Goal: Task Accomplishment & Management: Complete application form

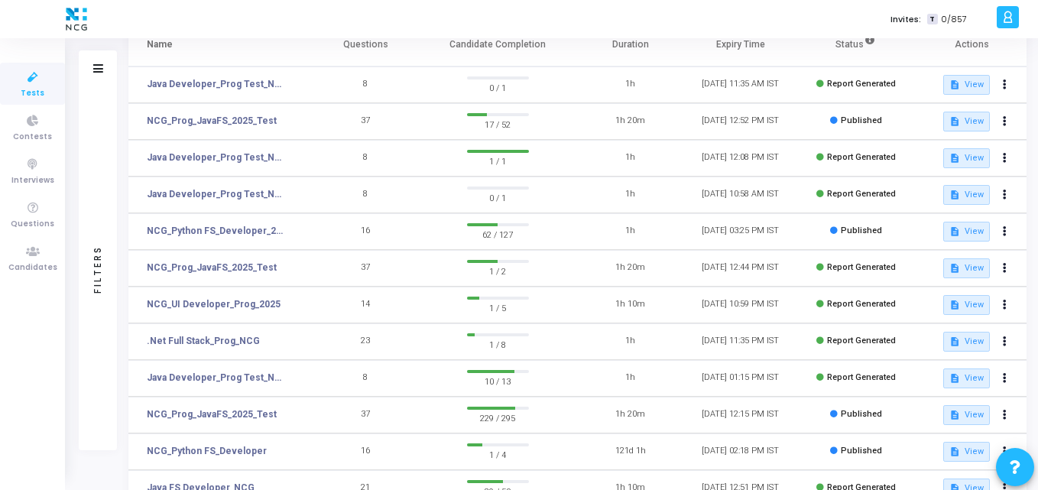
scroll to position [121, 0]
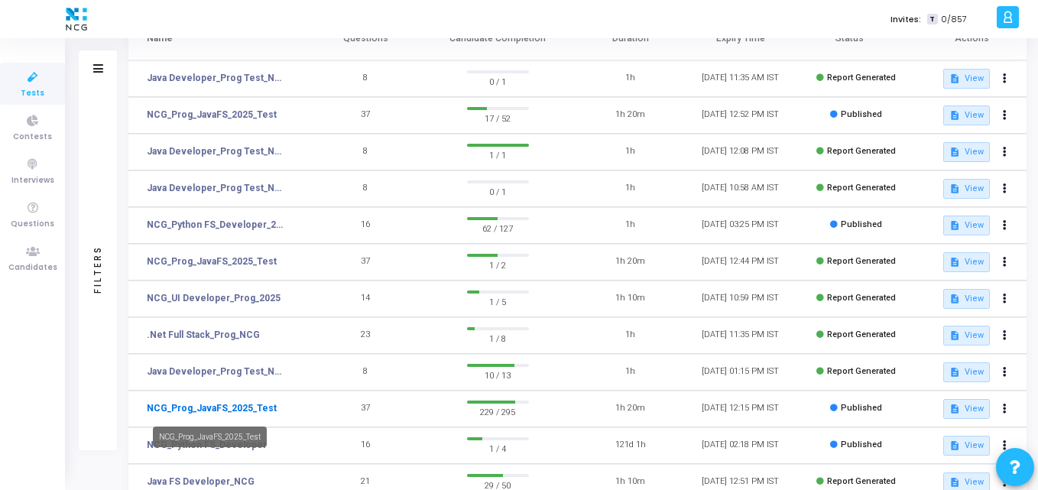
click at [209, 413] on link "NCG_Prog_JavaFS_2025_Test" at bounding box center [212, 408] width 130 height 14
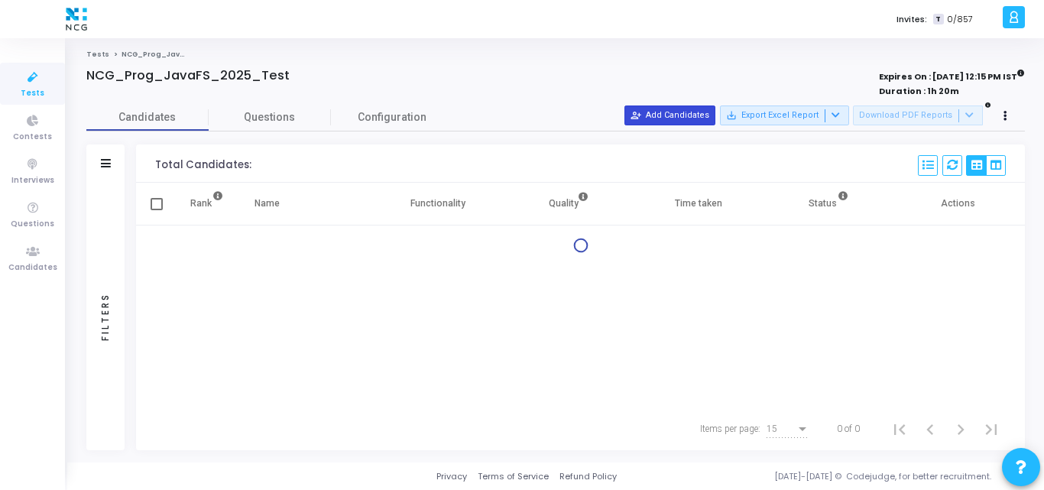
click at [680, 125] on button "person_add_alt Add Candidates" at bounding box center [669, 115] width 91 height 20
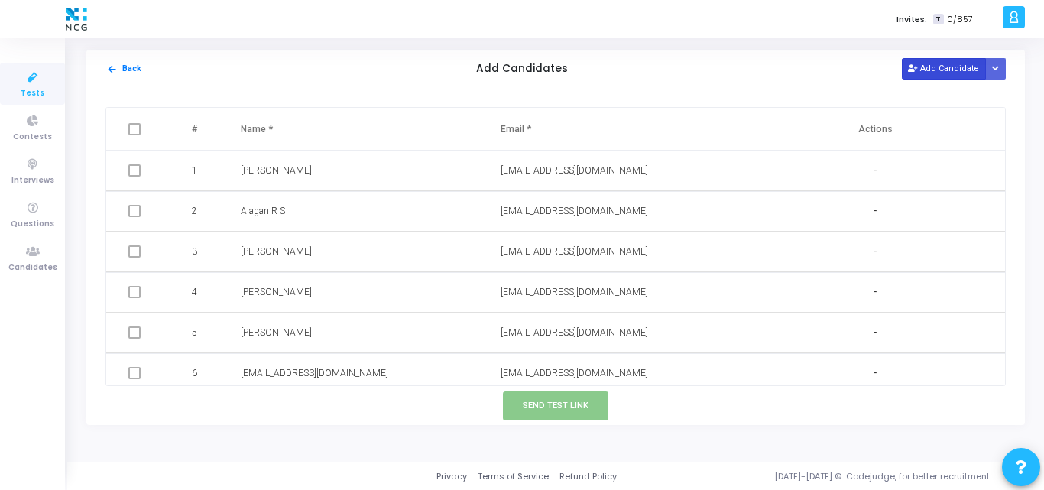
click at [920, 73] on button "Add Candidate" at bounding box center [944, 68] width 84 height 21
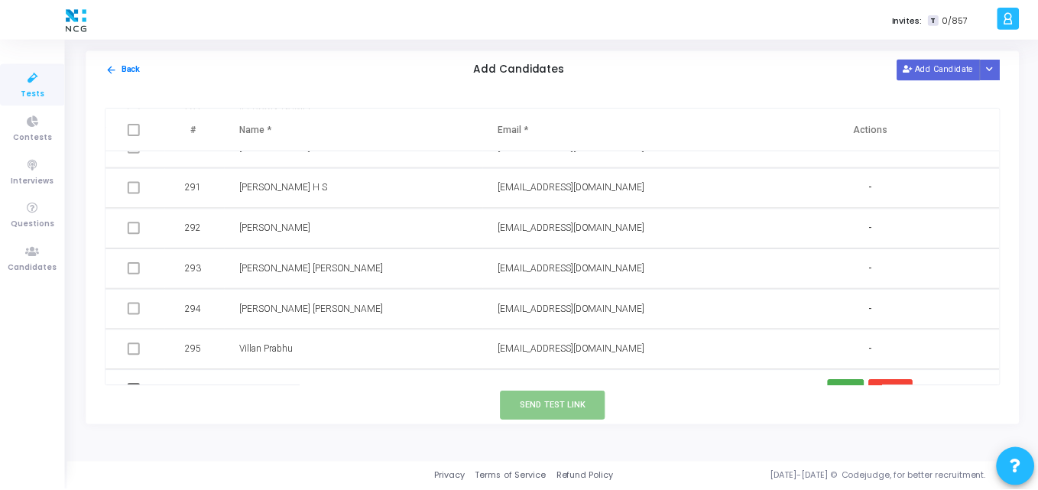
scroll to position [11756, 0]
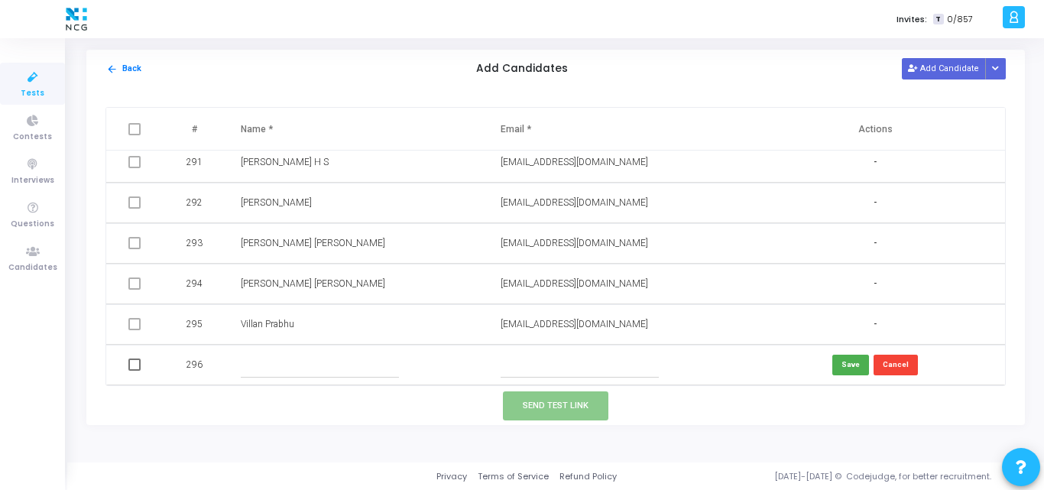
click at [533, 361] on input "text" at bounding box center [580, 364] width 158 height 25
paste input "[EMAIL_ADDRESS][DOMAIN_NAME]"
type input "[EMAIL_ADDRESS][DOMAIN_NAME]"
click at [290, 355] on input "text" at bounding box center [320, 364] width 158 height 25
paste input "[PERSON_NAME]"
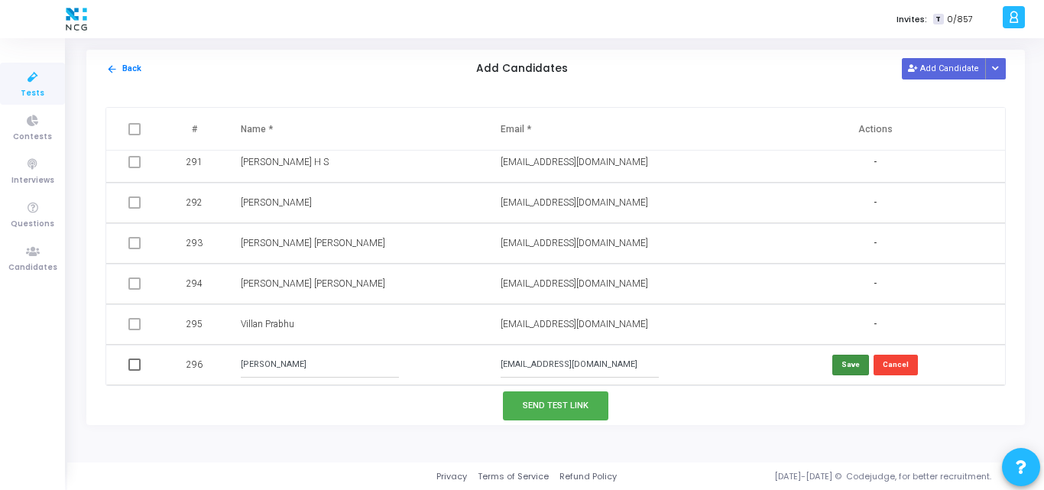
type input "[PERSON_NAME]"
click at [847, 371] on button "Save" at bounding box center [850, 365] width 37 height 21
click at [127, 362] on td at bounding box center [136, 365] width 60 height 41
click at [131, 364] on span at bounding box center [134, 364] width 12 height 12
click at [134, 371] on input "checkbox" at bounding box center [134, 371] width 1 height 1
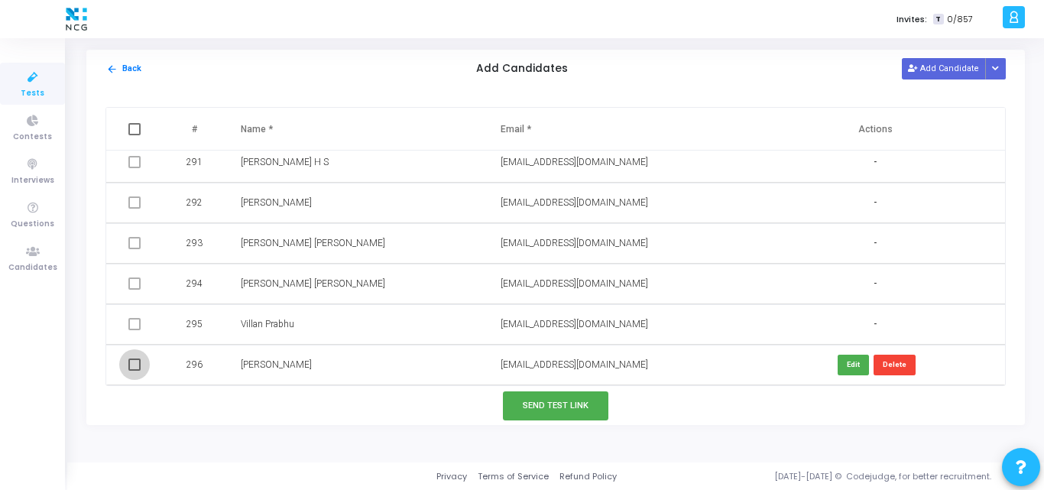
checkbox input "true"
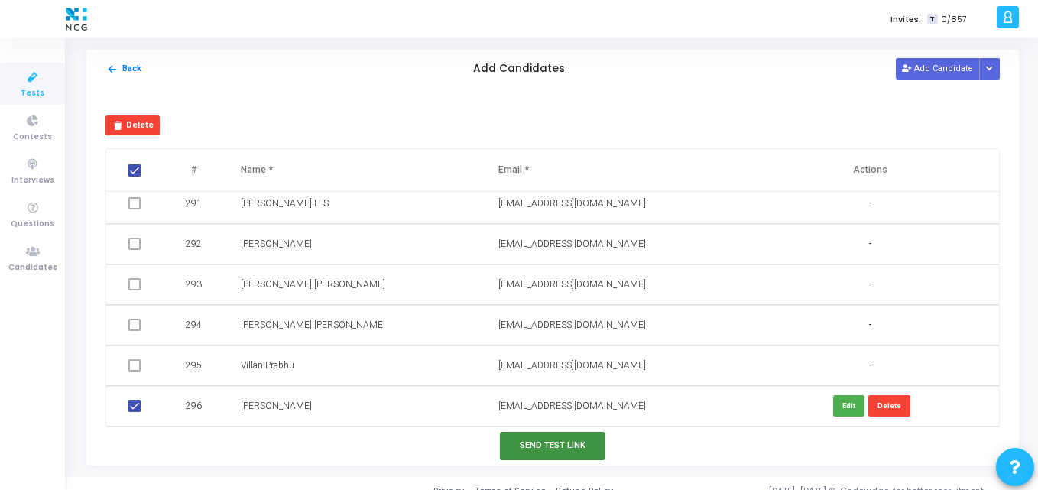
click at [563, 437] on button "Send Test Link" at bounding box center [552, 446] width 105 height 28
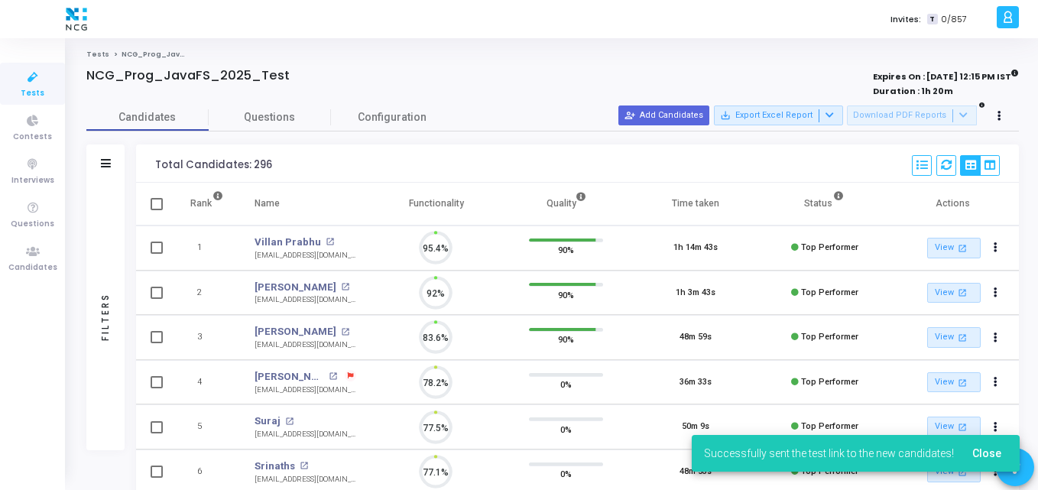
scroll to position [0, 0]
